Goal: Transaction & Acquisition: Download file/media

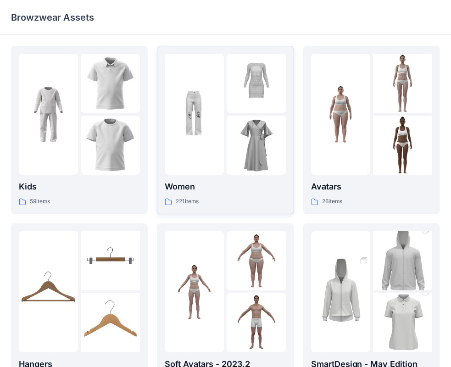
click at [248, 115] on div at bounding box center [255, 114] width 59 height 121
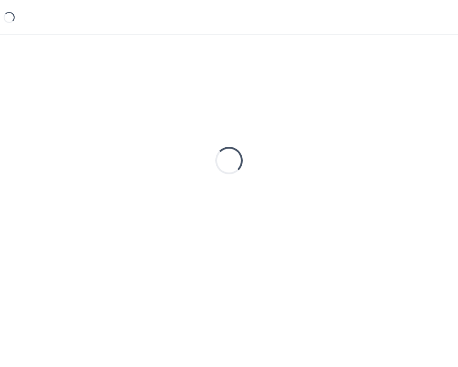
click at [248, 115] on div "Loading..." at bounding box center [229, 160] width 436 height 229
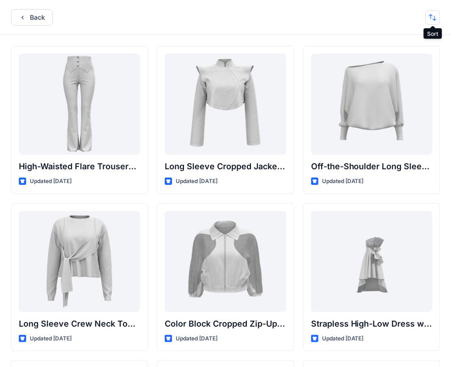
click at [432, 19] on button "button" at bounding box center [432, 17] width 15 height 15
click at [385, 62] on p "A to Z" at bounding box center [402, 61] width 58 height 10
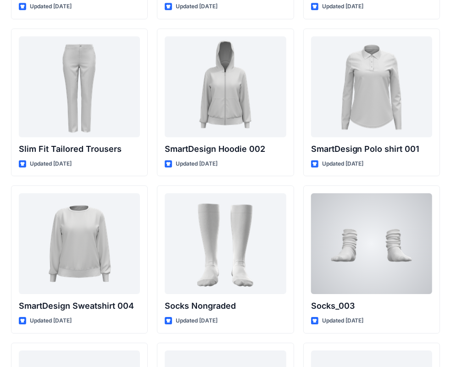
scroll to position [9125, 0]
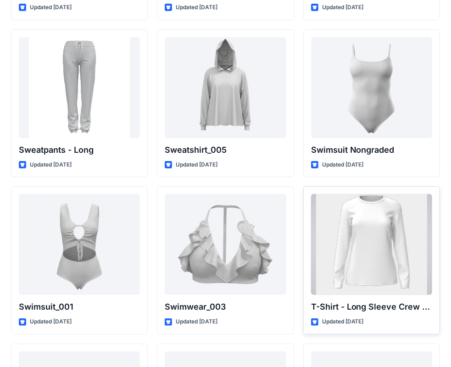
click at [375, 218] on div at bounding box center [371, 244] width 121 height 101
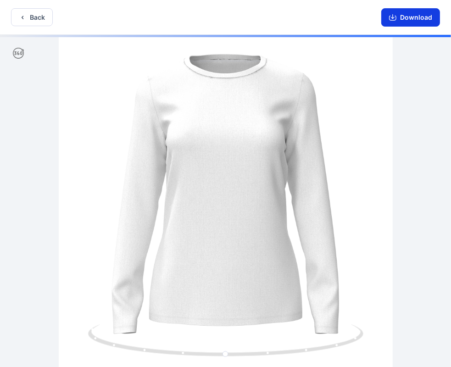
click at [425, 22] on button "Download" at bounding box center [410, 17] width 59 height 18
